Goal: Information Seeking & Learning: Learn about a topic

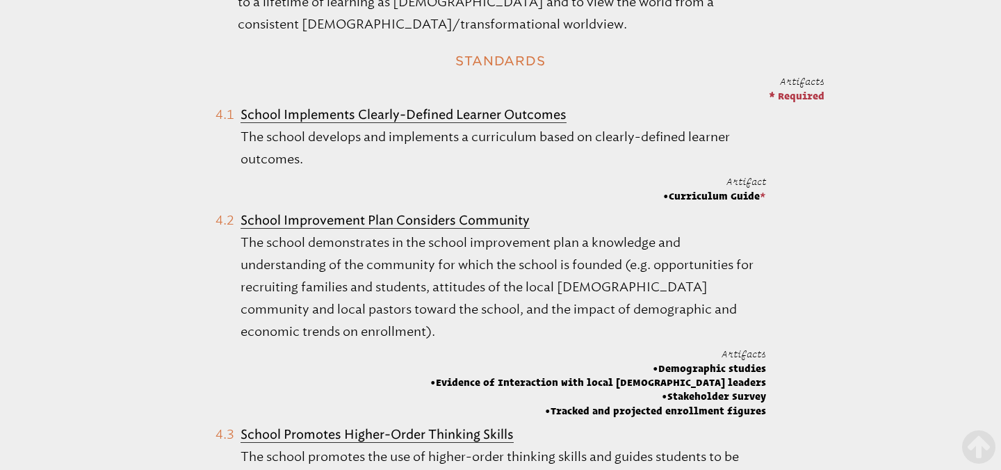
scroll to position [747, 0]
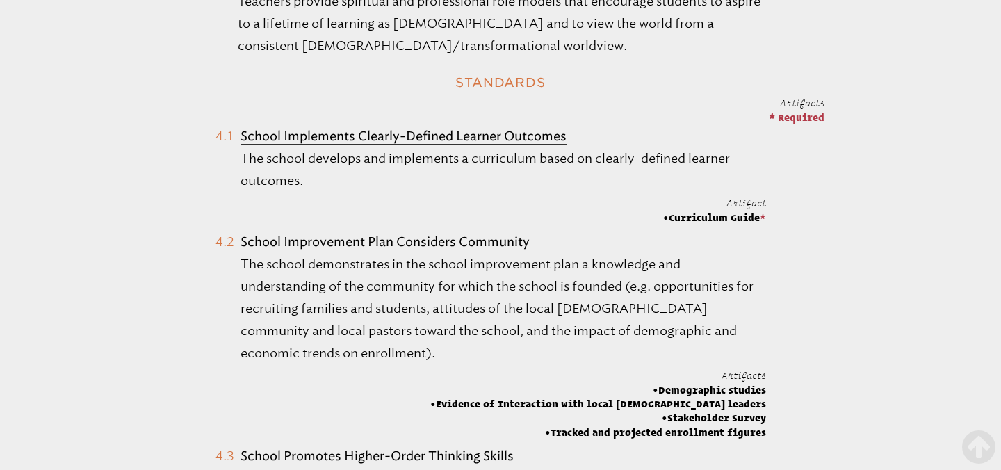
drag, startPoint x: 332, startPoint y: 152, endPoint x: 208, endPoint y: 110, distance: 130.8
copy li "School Implements Clearly-Defined Learner Outcomes The school develops and impl…"
drag, startPoint x: 328, startPoint y: 134, endPoint x: 247, endPoint y: 1, distance: 155.3
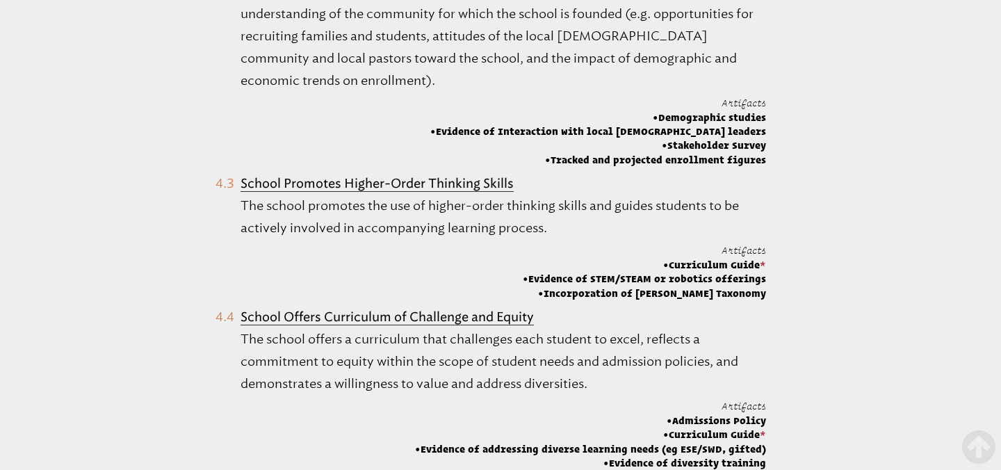
scroll to position [1025, 0]
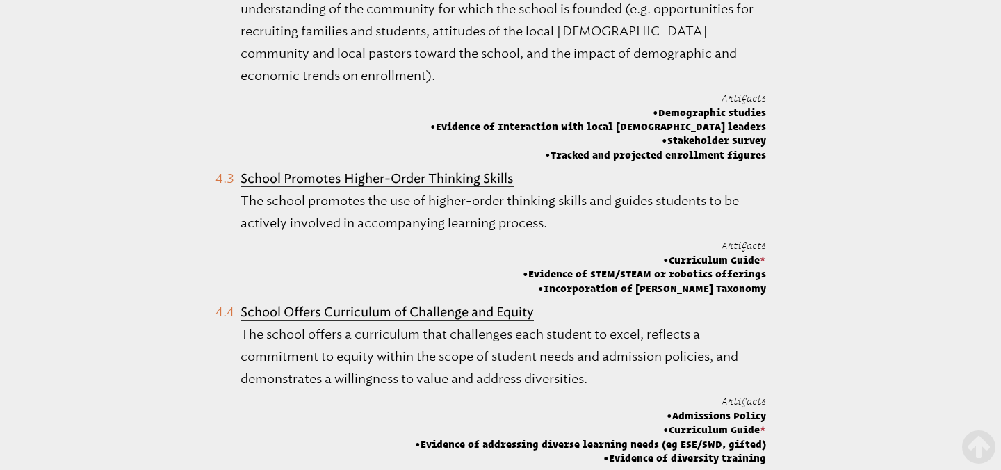
drag, startPoint x: 596, startPoint y: 351, endPoint x: 241, endPoint y: 311, distance: 357.5
click at [241, 323] on p "The school offers a curriculum that challenges each student to excel, reflects …" at bounding box center [503, 356] width 525 height 67
copy p "The school offers a curriculum that challenges each student to excel, reflects …"
drag, startPoint x: 296, startPoint y: 313, endPoint x: 214, endPoint y: 0, distance: 324.0
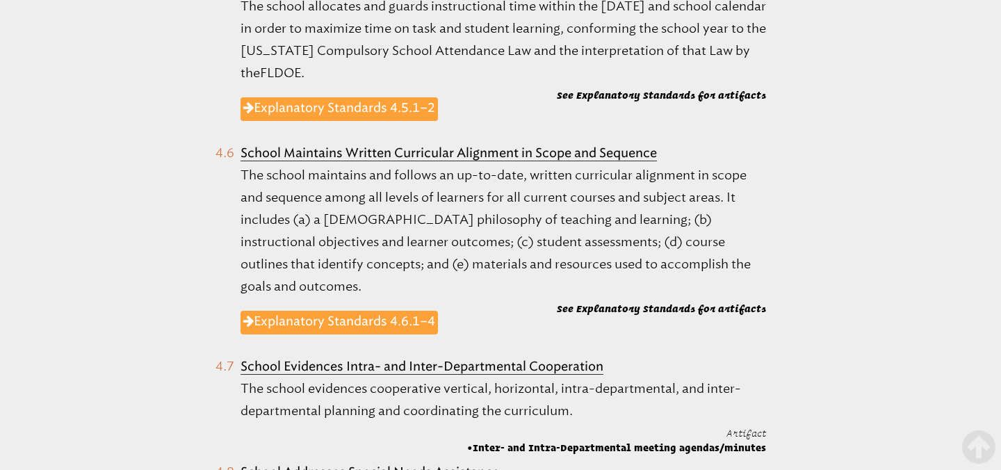
scroll to position [1533, 0]
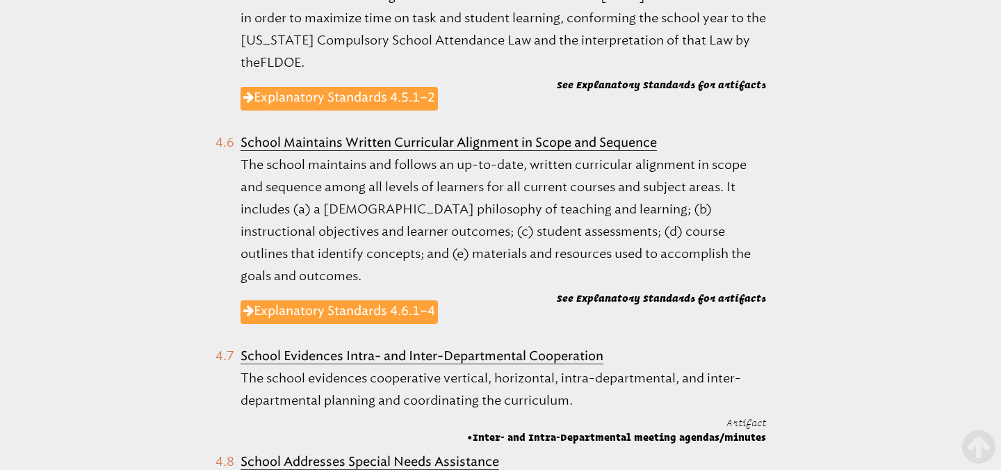
drag, startPoint x: 578, startPoint y: 352, endPoint x: 241, endPoint y: 337, distance: 336.7
click at [241, 367] on p "The school evidences cooperative vertical, horizontal, intra-departmental, and …" at bounding box center [503, 389] width 525 height 44
copy p "The school evidences cooperative vertical, horizontal, intra-departmental, and …"
drag, startPoint x: 270, startPoint y: 339, endPoint x: 231, endPoint y: 0, distance: 341.4
click at [0, 0] on ol "T he school provides a researched-based curriculum and instructional methods th…" at bounding box center [500, 304] width 1001 height 2719
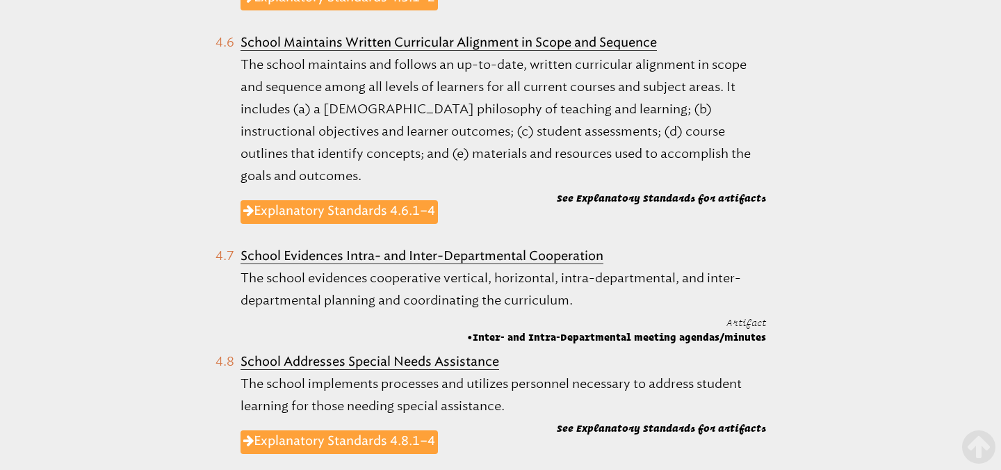
scroll to position [1653, 0]
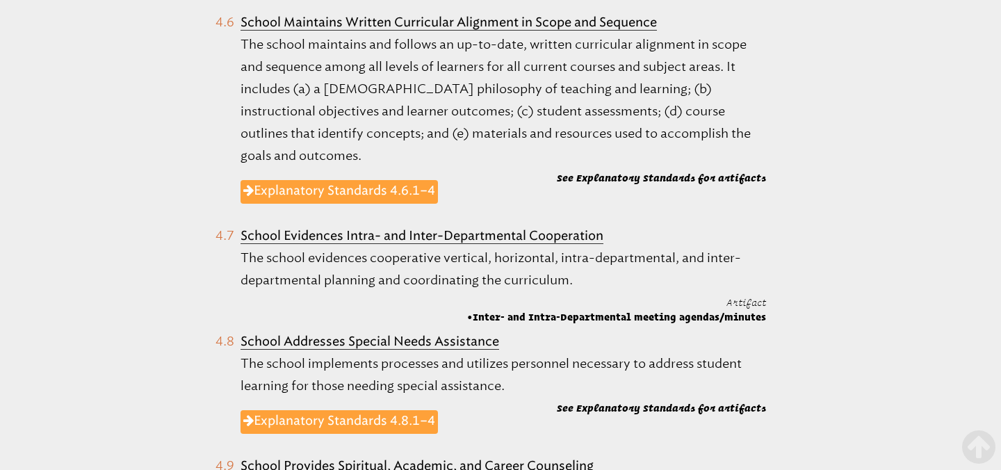
drag, startPoint x: 516, startPoint y: 342, endPoint x: 241, endPoint y: 319, distance: 276.2
click at [241, 352] on p "The school implements processes and utilizes personnel necessary to address stu…" at bounding box center [503, 374] width 525 height 44
click at [342, 410] on link "Explanatory Standards 4.8.1–4" at bounding box center [339, 422] width 197 height 24
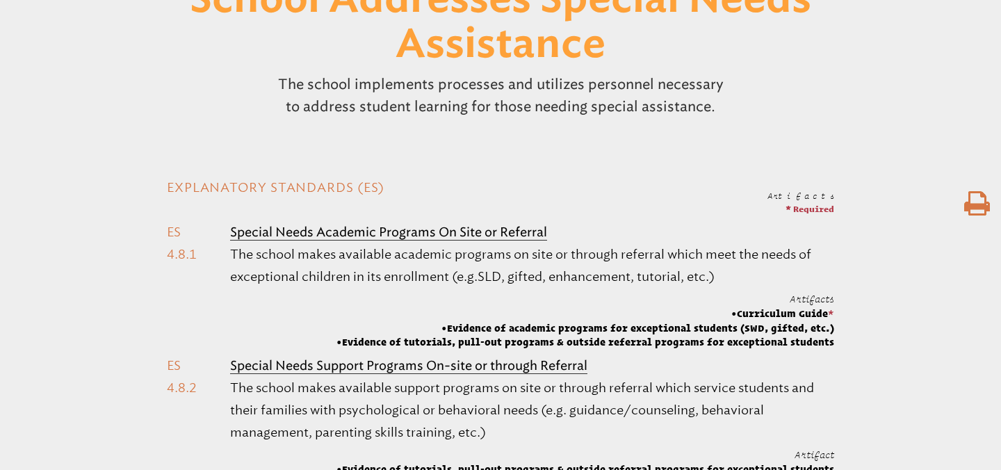
scroll to position [332, 0]
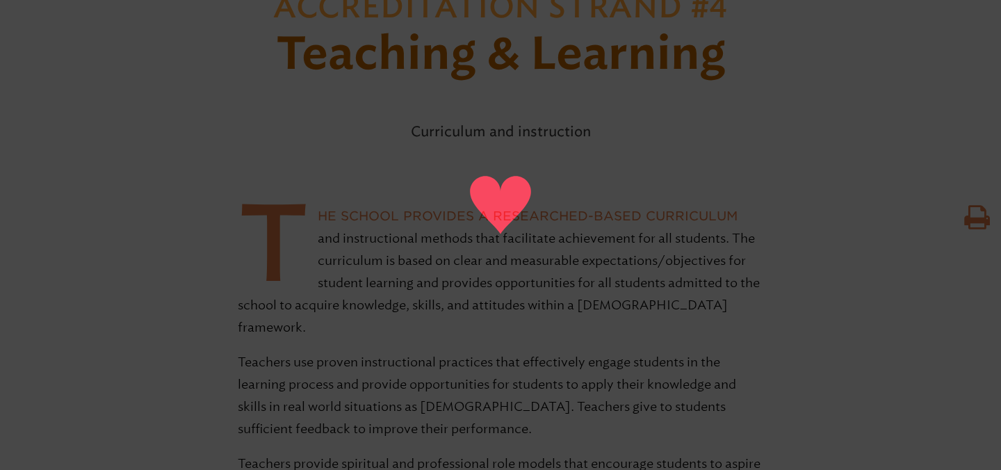
scroll to position [286, 0]
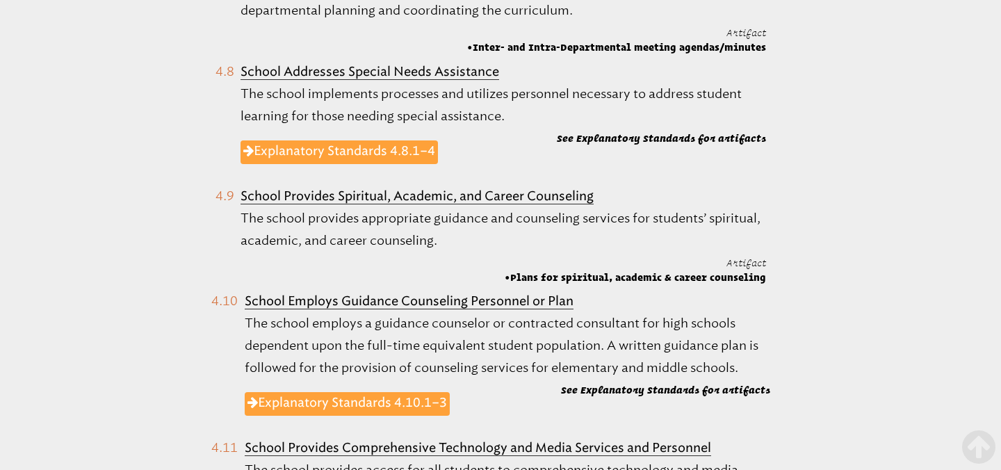
scroll to position [1964, 0]
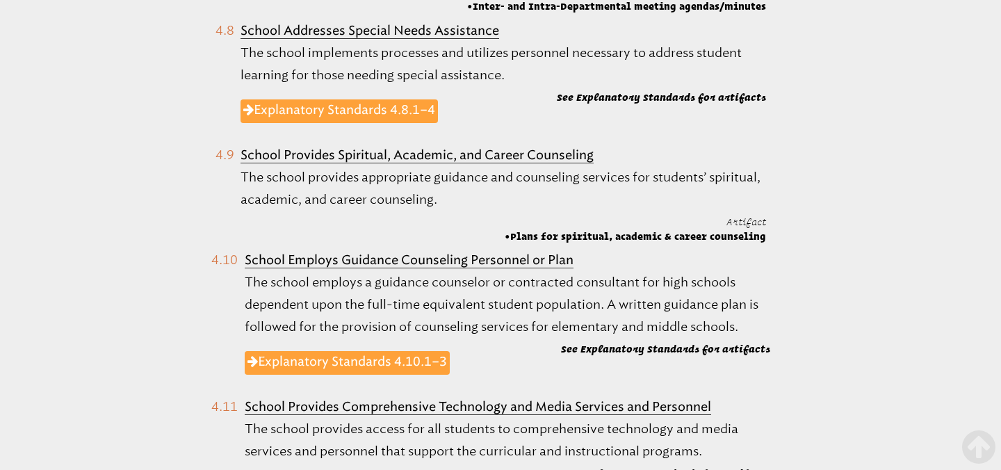
drag, startPoint x: 516, startPoint y: 161, endPoint x: 240, endPoint y: 133, distance: 277.4
click at [240, 144] on li "School Provides Spiritual, Academic, and Career Counseling The school provides …" at bounding box center [490, 194] width 551 height 100
copy li "School Provides Spiritual, Academic, and Career Counseling The school provides …"
drag, startPoint x: 311, startPoint y: 147, endPoint x: 302, endPoint y: 2, distance: 145.6
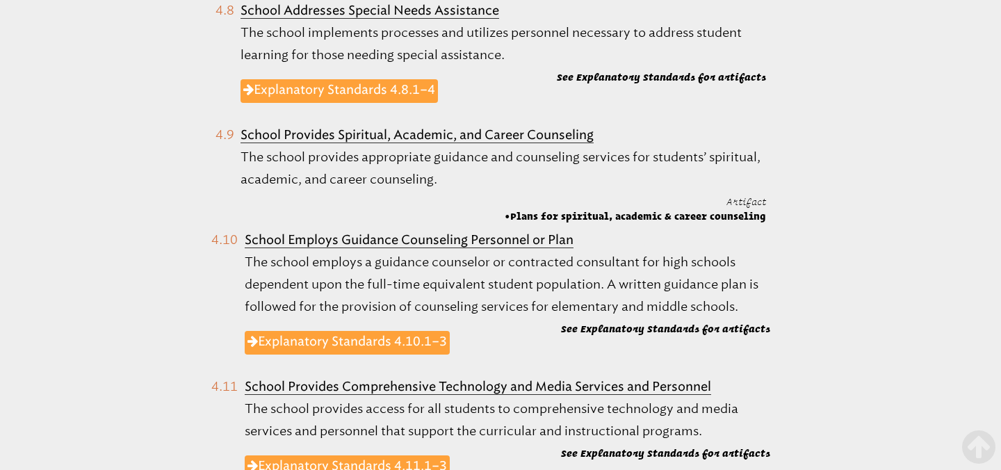
scroll to position [1996, 0]
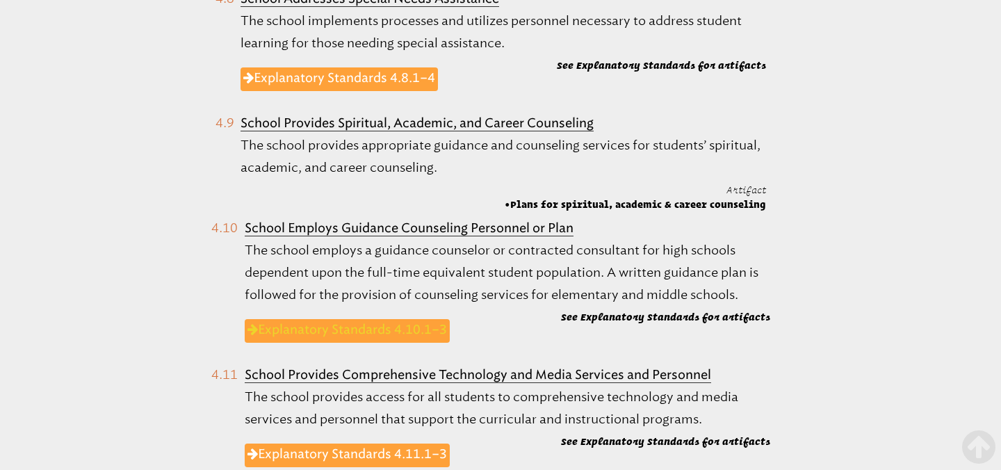
click at [393, 319] on link "Explanatory Standards 4.10.1–3" at bounding box center [347, 331] width 205 height 24
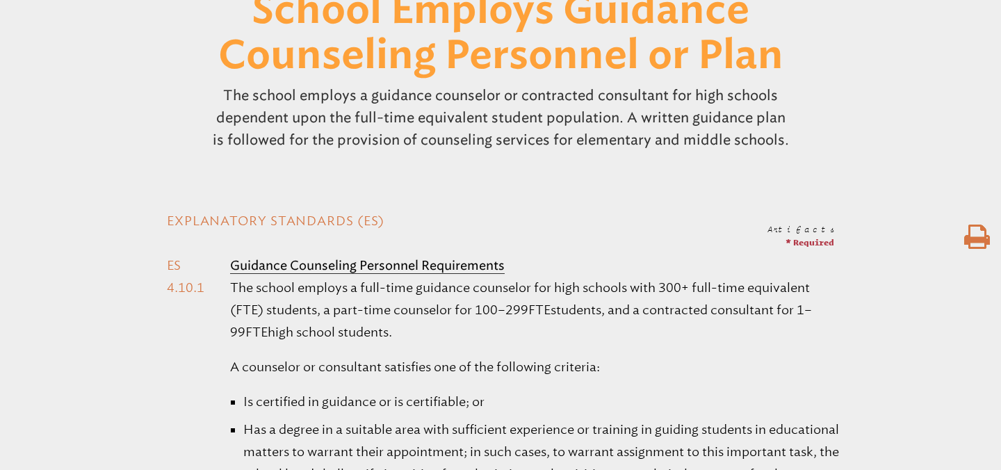
scroll to position [323, 0]
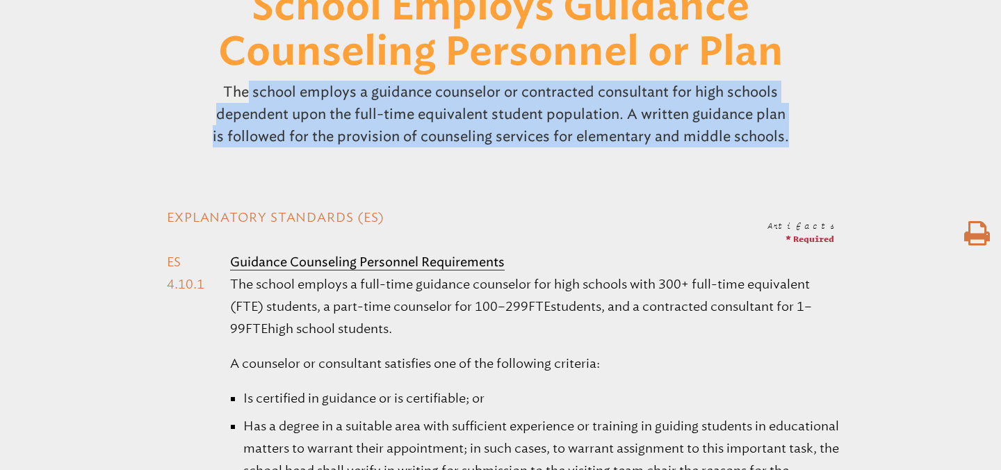
drag, startPoint x: 790, startPoint y: 133, endPoint x: 209, endPoint y: 86, distance: 583.0
click at [209, 86] on p "The school employs a guidance counselor or contracted consultant for high schoo…" at bounding box center [501, 114] width 584 height 78
copy p "The school employs a guidance counselor or contracted consultant for high schoo…"
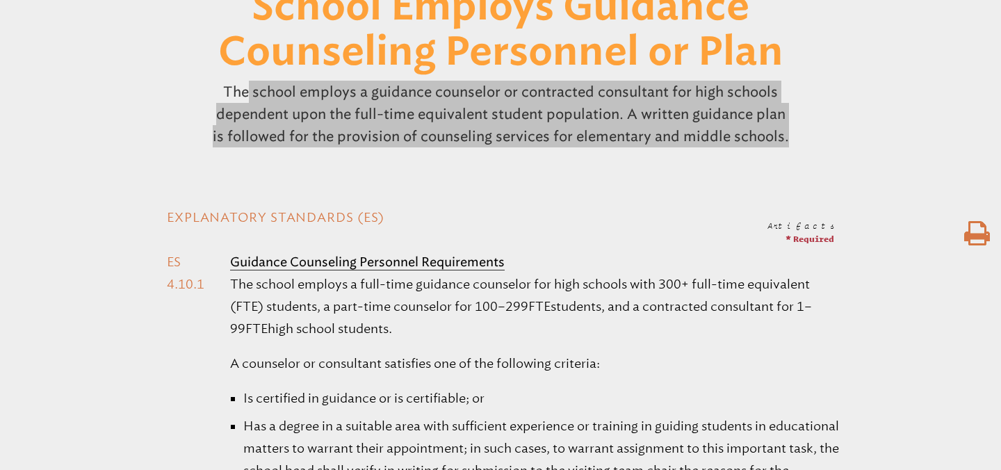
drag, startPoint x: 284, startPoint y: 101, endPoint x: 241, endPoint y: 3, distance: 106.8
click at [0, 0] on header "Accreditation Standard #4.10 School Employs Guidance Counseling Personnel or Pl…" at bounding box center [500, 47] width 1001 height 212
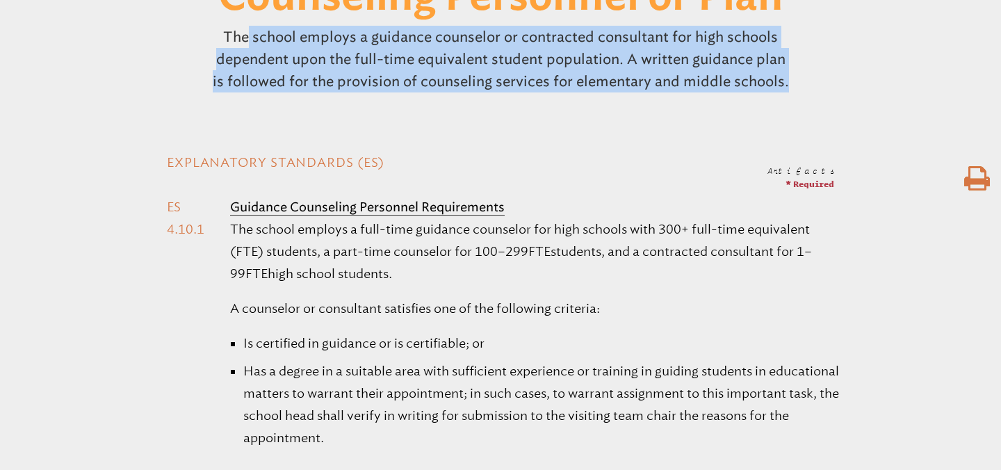
scroll to position [228, 0]
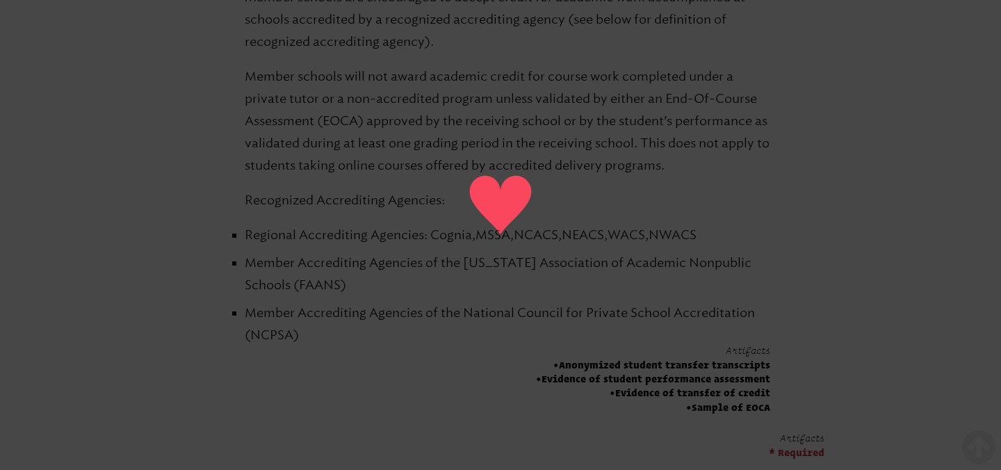
scroll to position [2736, 0]
